Goal: Task Accomplishment & Management: Use online tool/utility

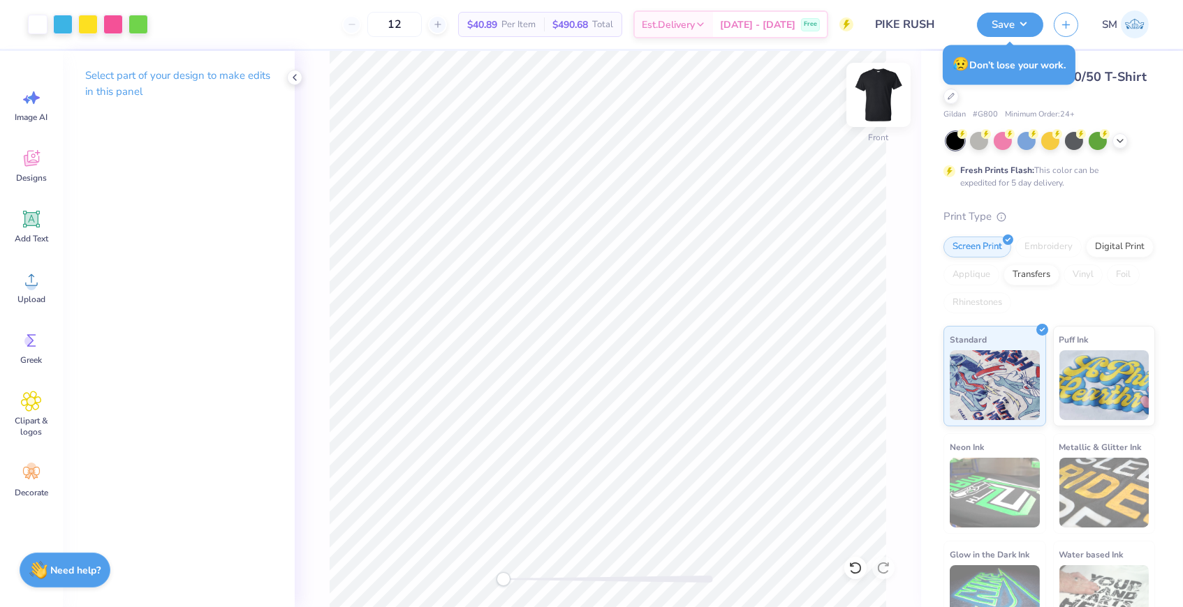
click at [878, 104] on img at bounding box center [878, 95] width 56 height 56
click at [31, 339] on circle at bounding box center [29, 342] width 10 height 10
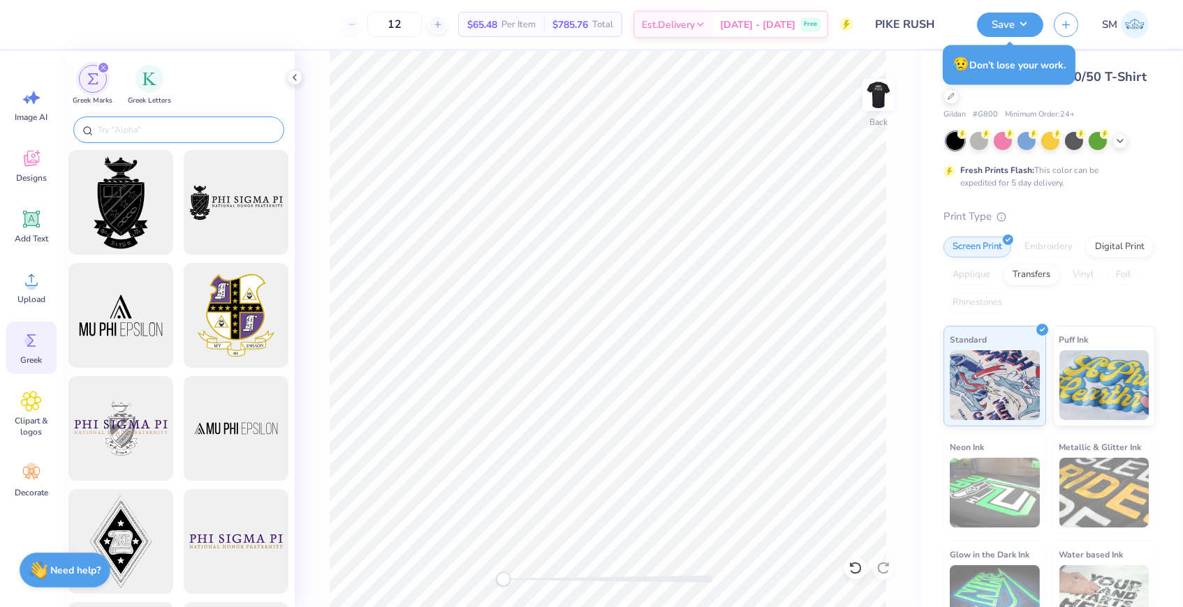
click at [174, 136] on input "text" at bounding box center [185, 130] width 179 height 14
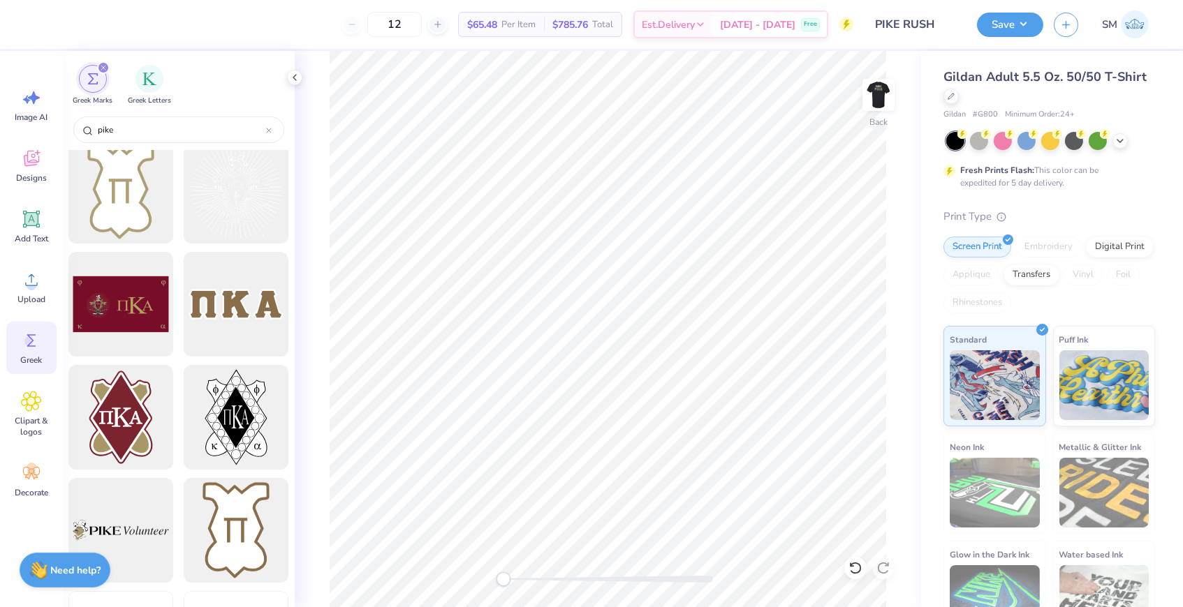
scroll to position [839, 0]
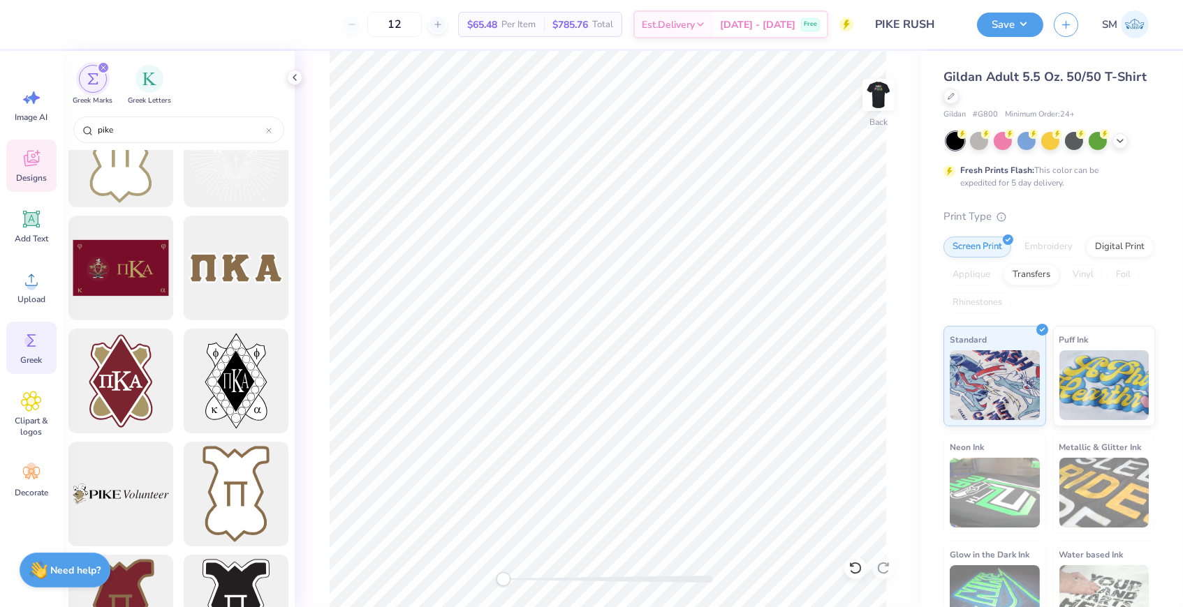
type input "pike"
click at [21, 163] on icon at bounding box center [31, 158] width 21 height 21
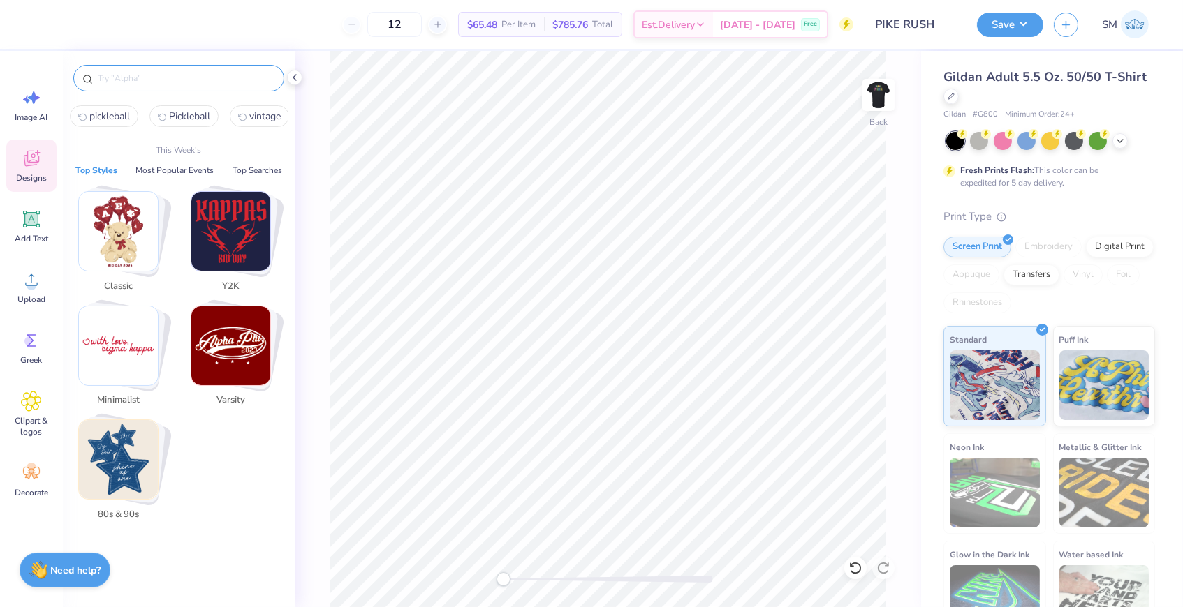
click at [176, 78] on input "text" at bounding box center [185, 78] width 179 height 14
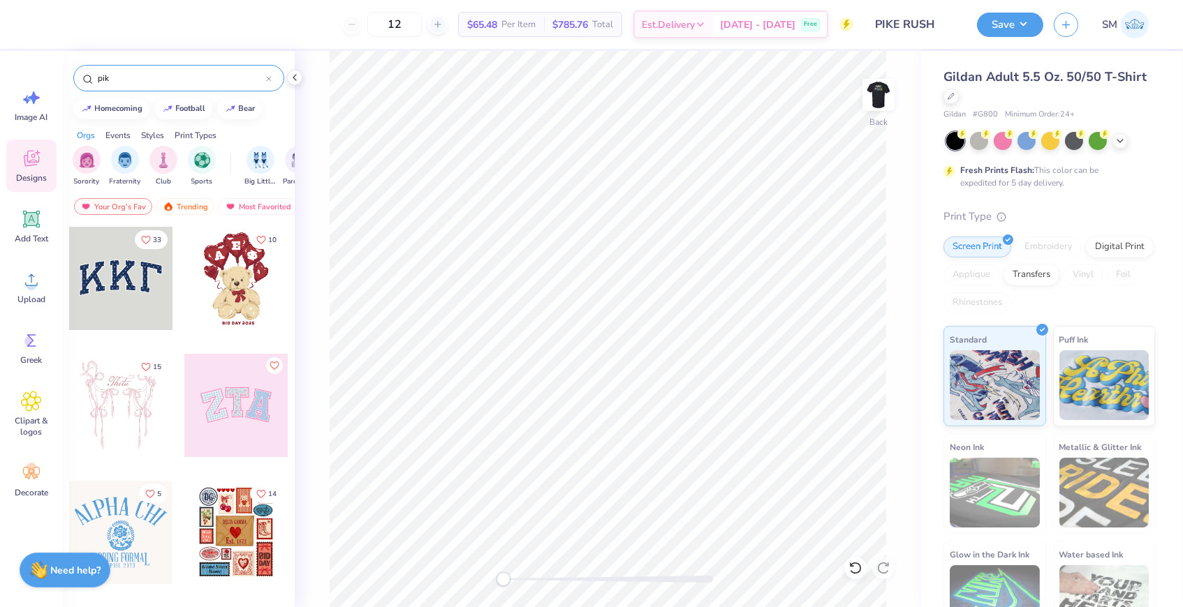
type input "pike"
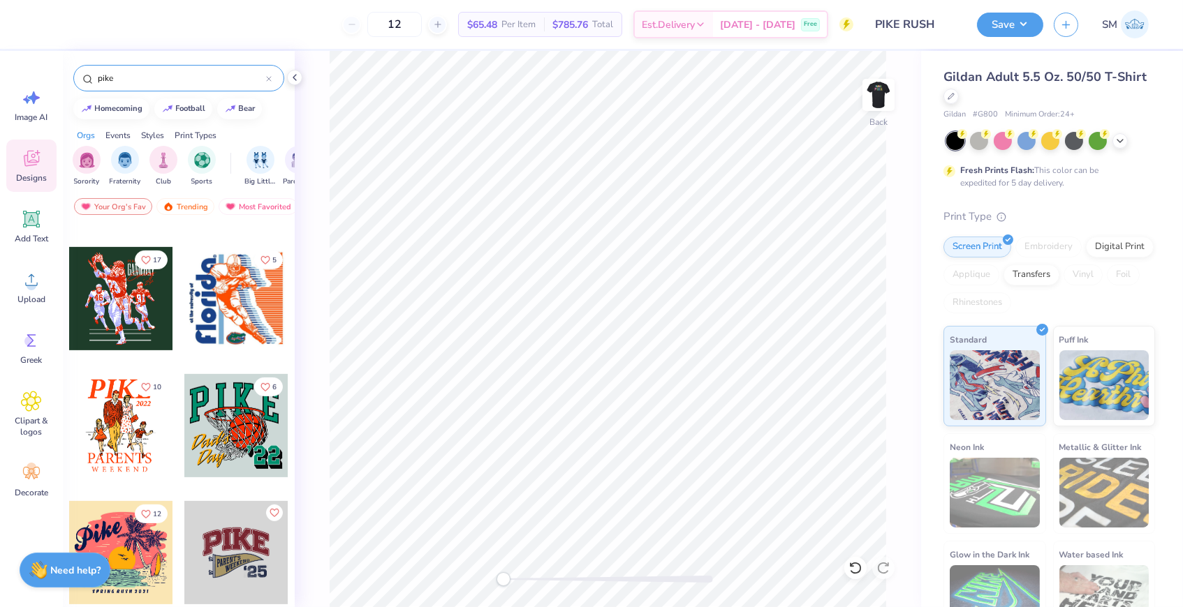
scroll to position [1267, 0]
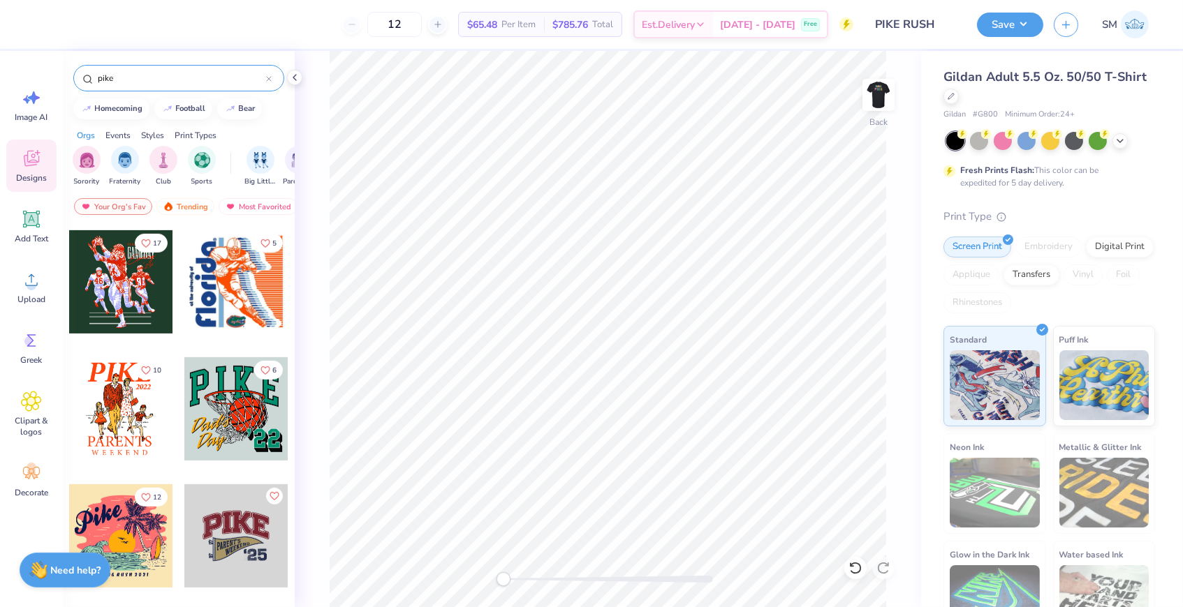
click at [269, 80] on icon at bounding box center [269, 79] width 6 height 6
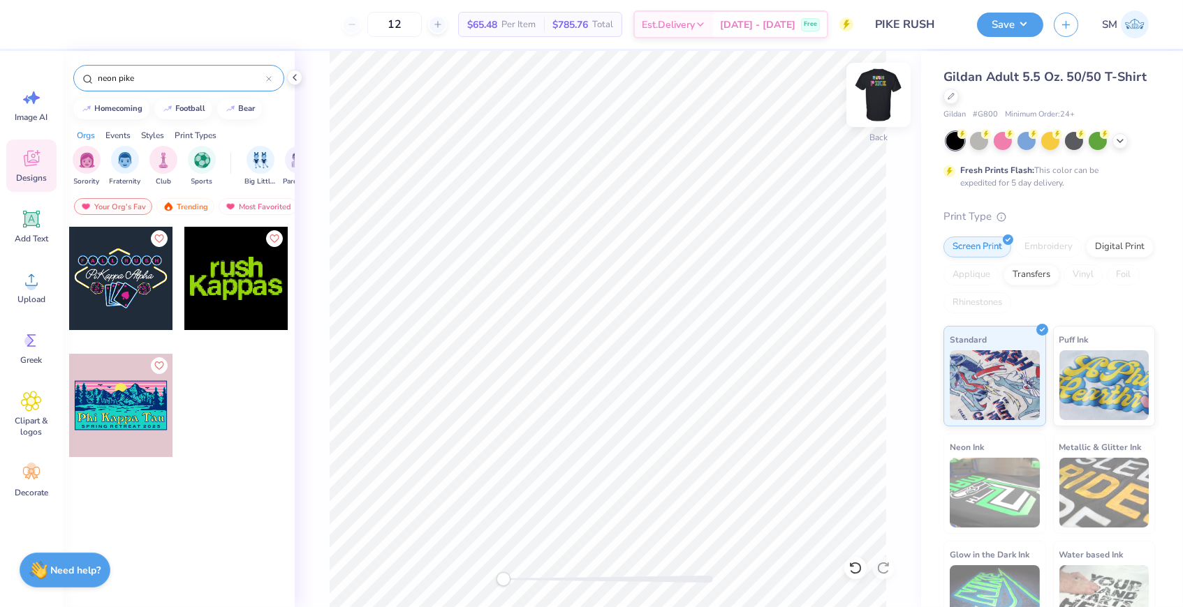
type input "neon pike"
click at [885, 90] on img at bounding box center [878, 95] width 56 height 56
click at [883, 91] on img at bounding box center [878, 95] width 56 height 56
click at [267, 80] on icon at bounding box center [269, 79] width 4 height 4
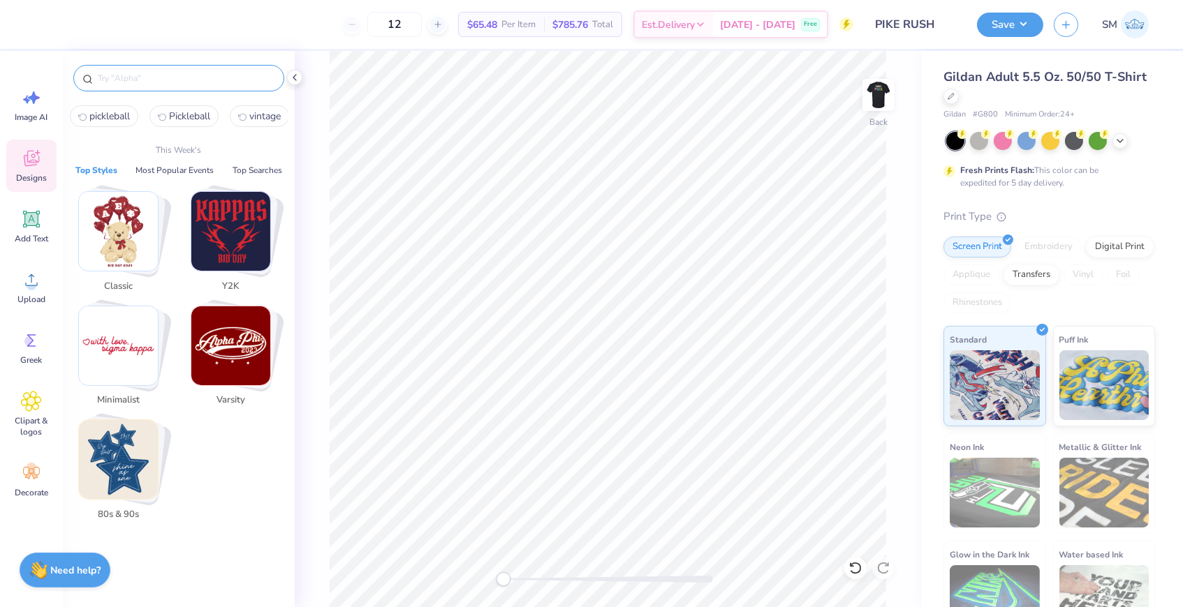
click at [239, 78] on input "text" at bounding box center [185, 78] width 179 height 14
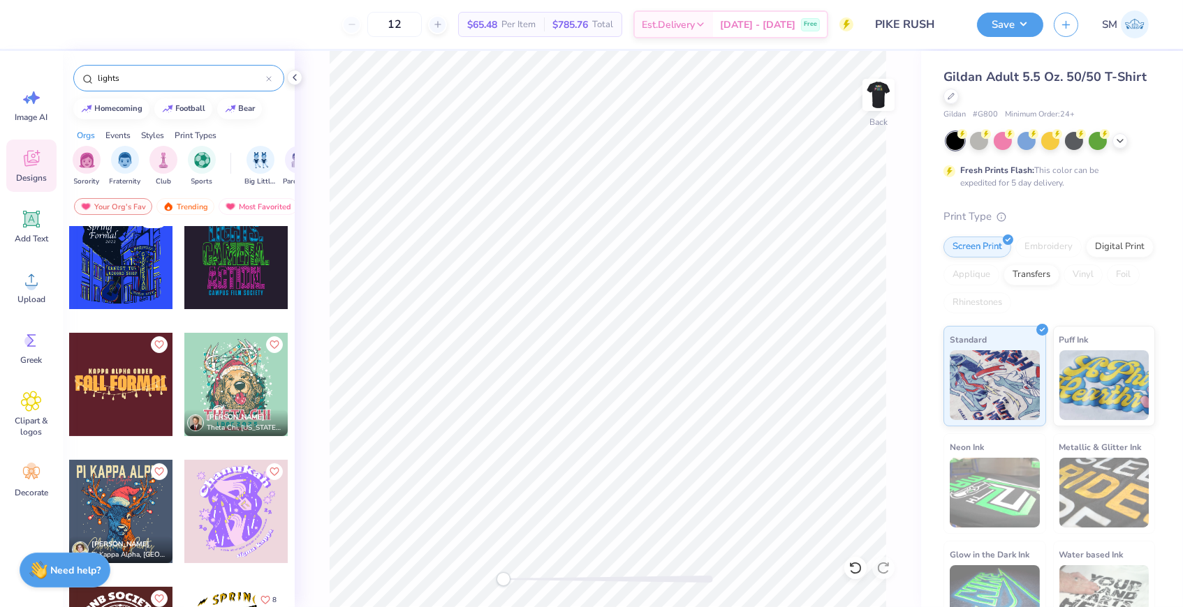
scroll to position [0, 0]
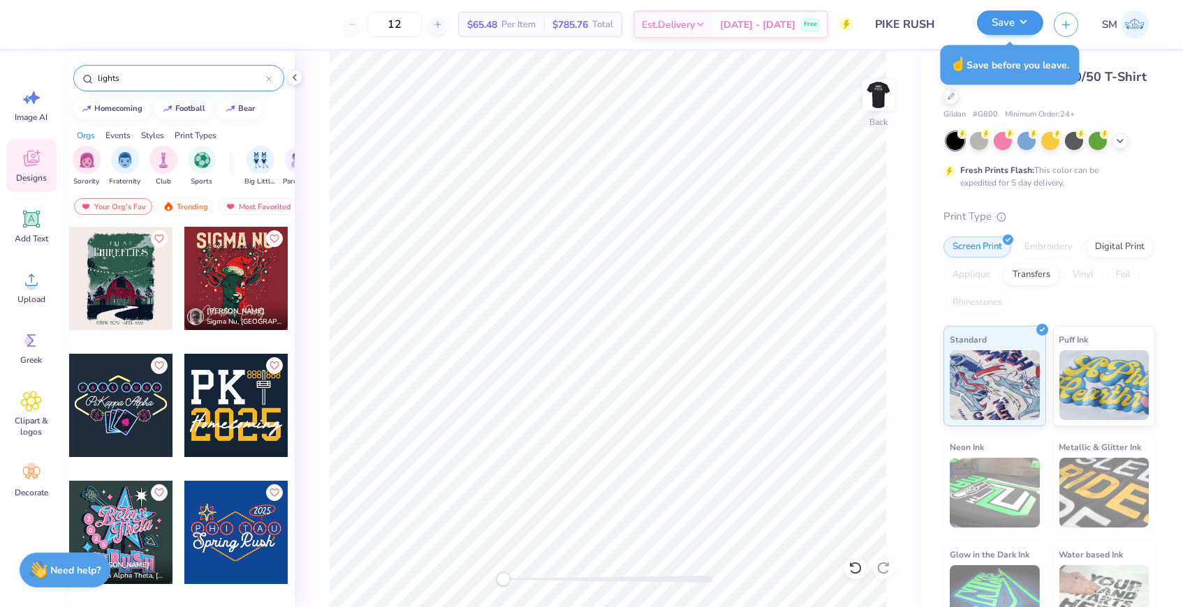
type input "lights"
click at [1025, 27] on button "Save" at bounding box center [1010, 22] width 66 height 24
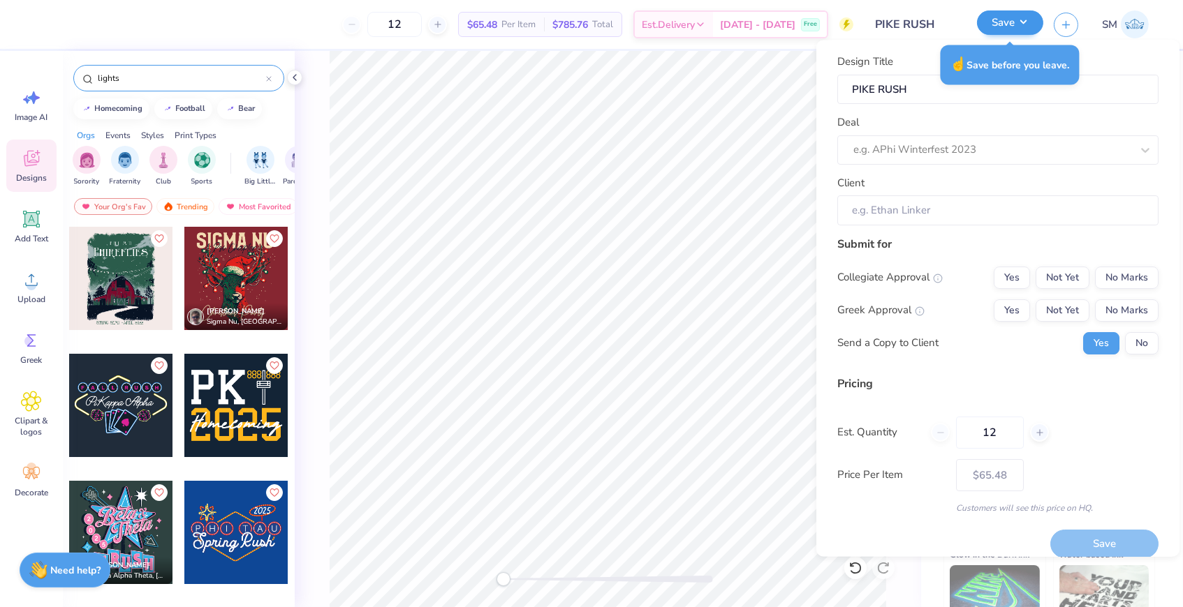
click at [1026, 24] on button "Save" at bounding box center [1010, 22] width 66 height 24
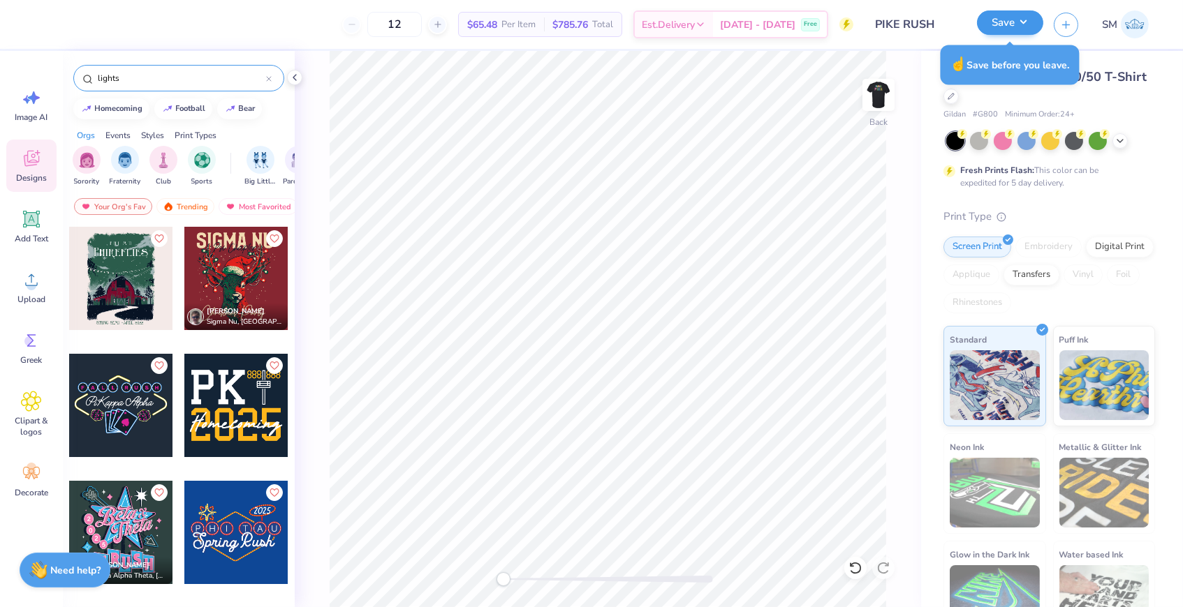
click at [1029, 22] on button "Save" at bounding box center [1010, 22] width 66 height 24
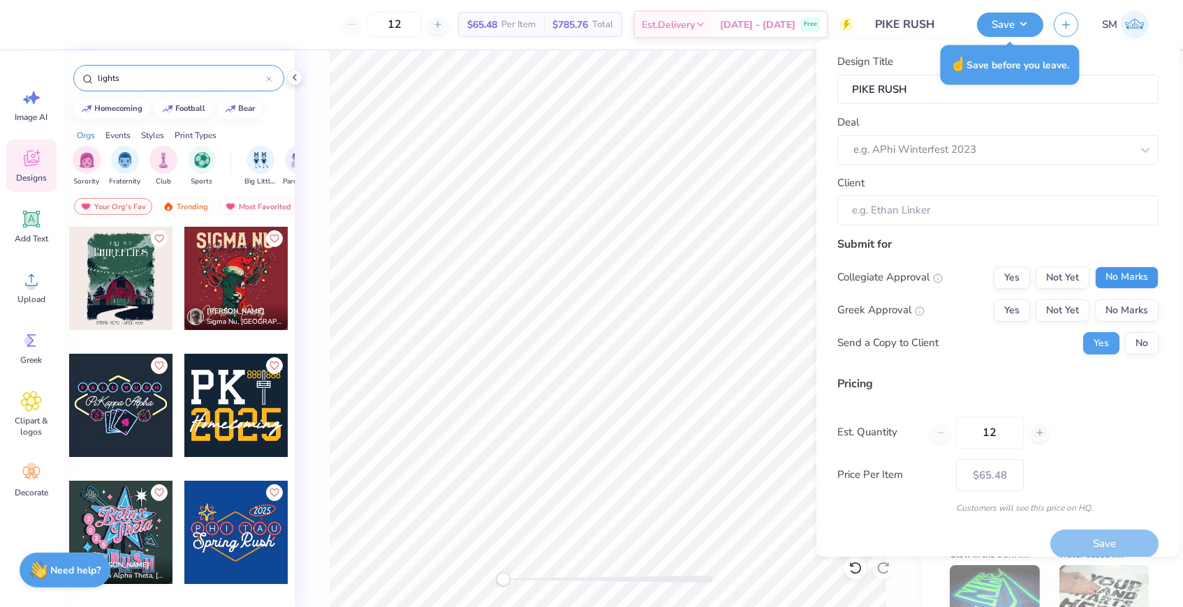
click at [1138, 278] on button "No Marks" at bounding box center [1127, 278] width 64 height 22
click at [1079, 311] on button "Not Yet" at bounding box center [1063, 311] width 54 height 22
type input "$65.48"
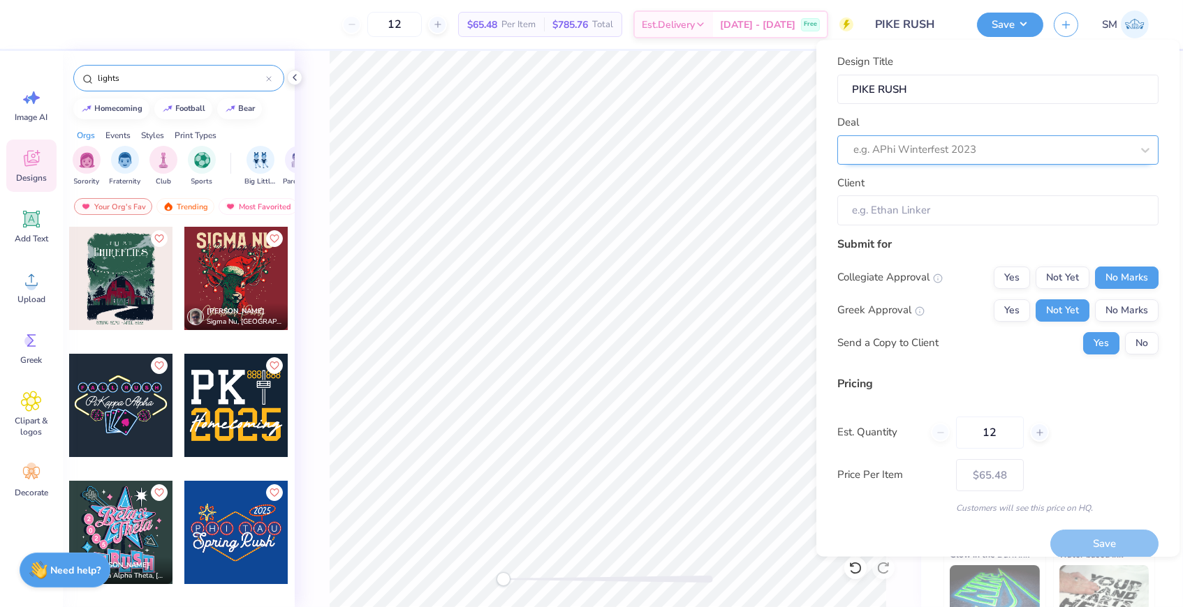
click at [946, 145] on div "e.g. APhi Winterfest 2023" at bounding box center [992, 150] width 278 height 16
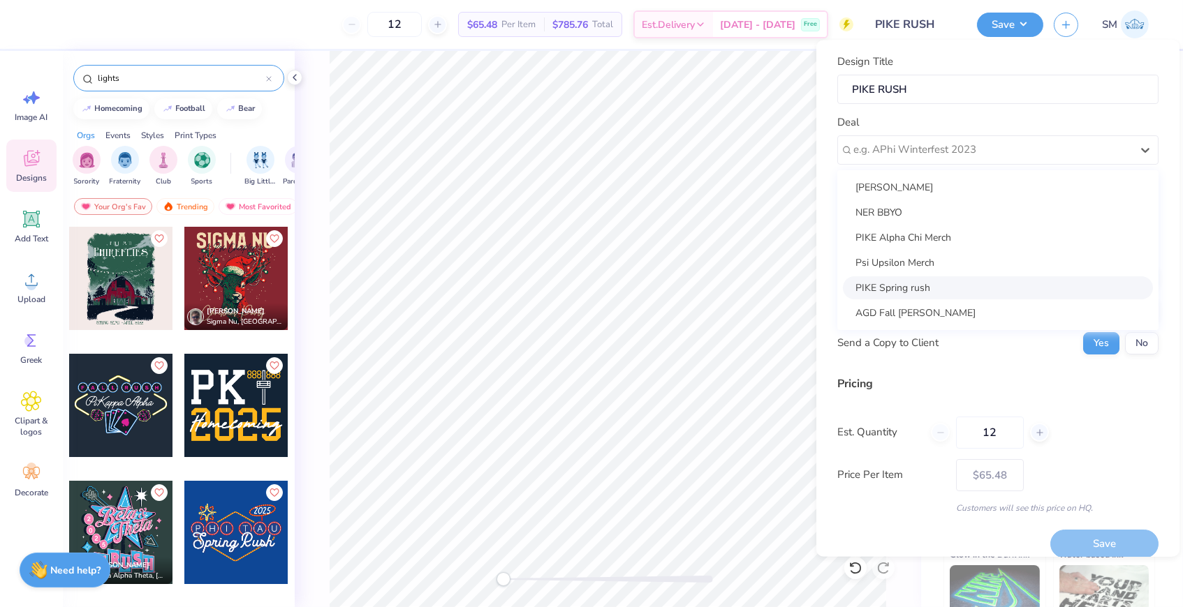
click at [920, 284] on div "PIKE Spring rush" at bounding box center [998, 288] width 310 height 23
type input "[PERSON_NAME]"
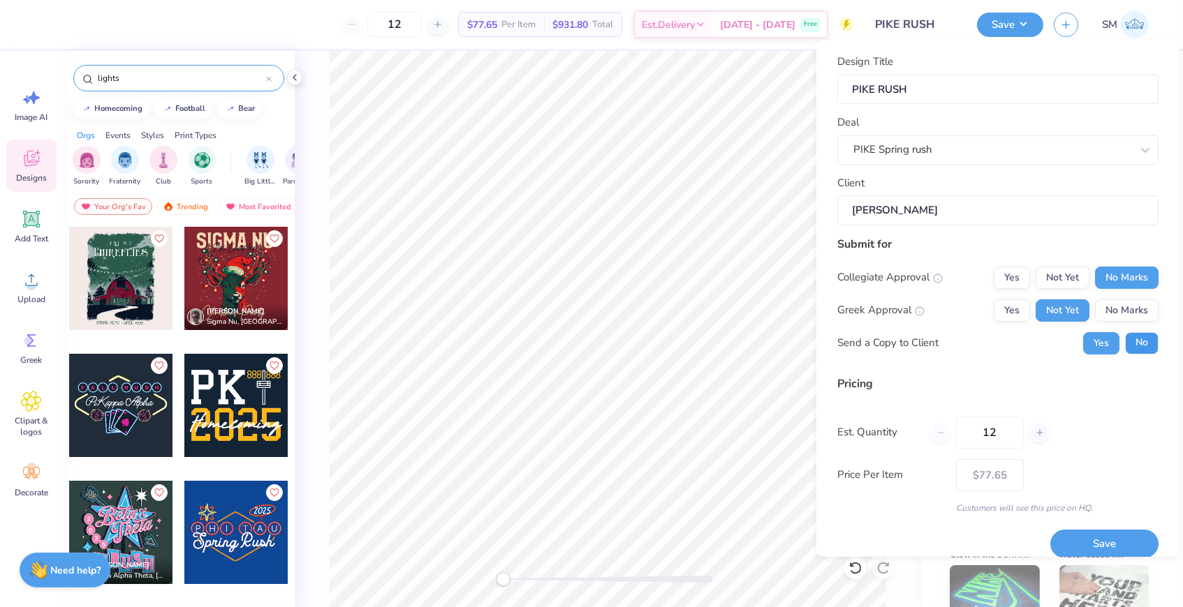
click at [1133, 344] on button "No" at bounding box center [1142, 343] width 34 height 22
click at [1088, 542] on button "Save" at bounding box center [1104, 545] width 108 height 29
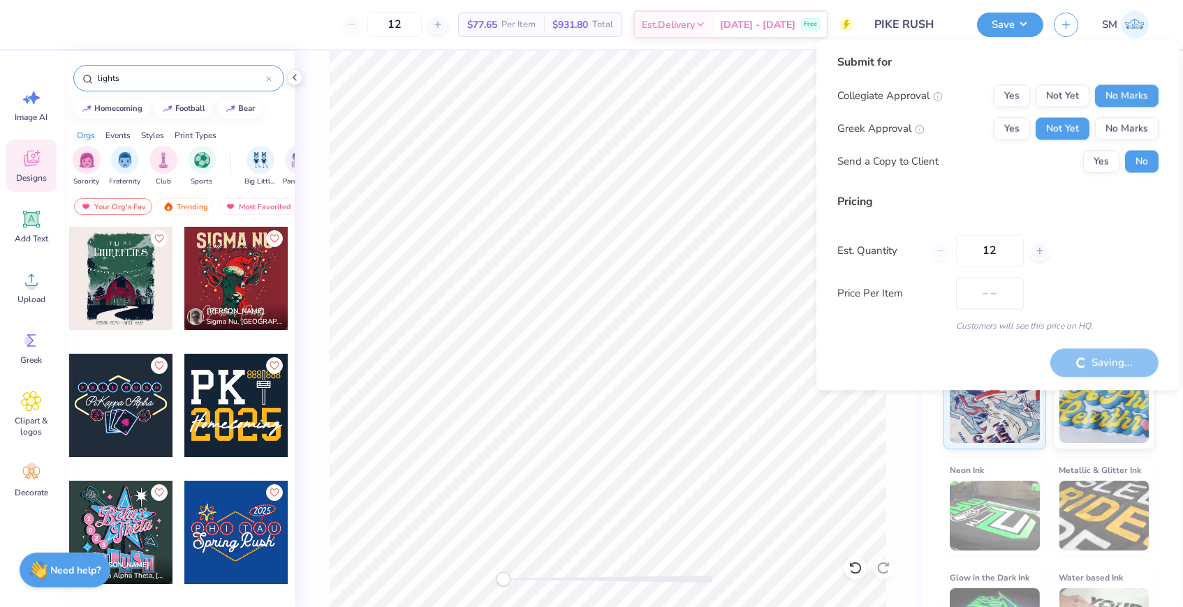
type input "$65.48"
